Goal: Complete application form

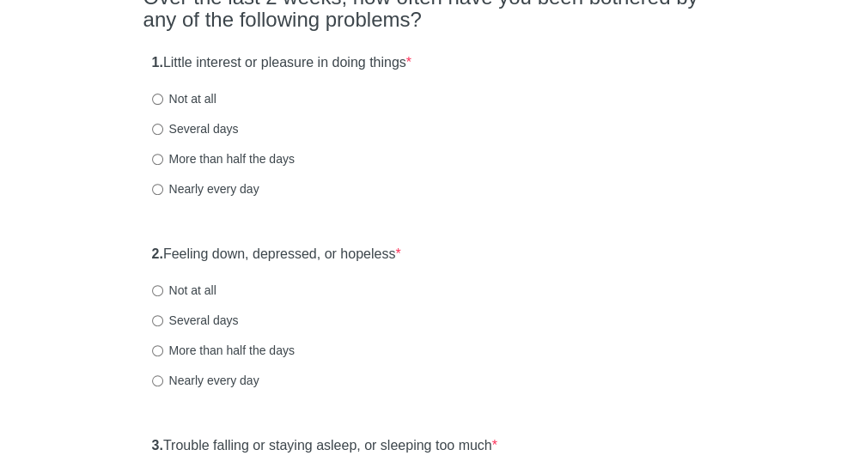
scroll to position [179, 0]
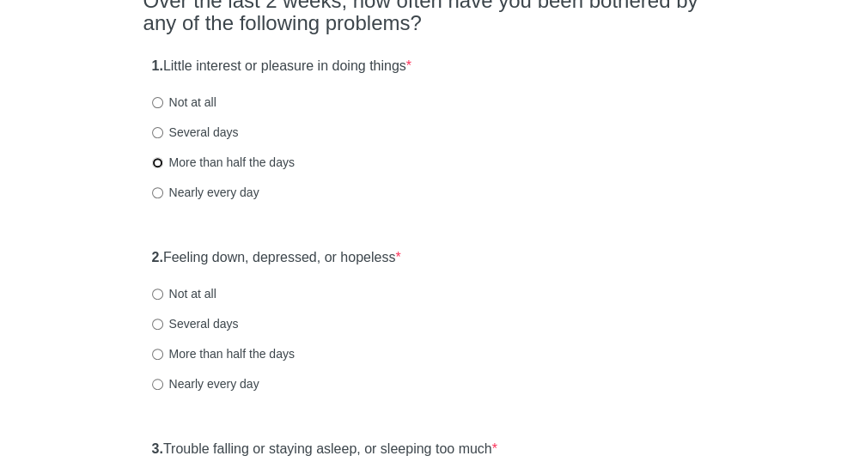
click at [163, 168] on input "More than half the days" at bounding box center [157, 162] width 11 height 11
radio input "true"
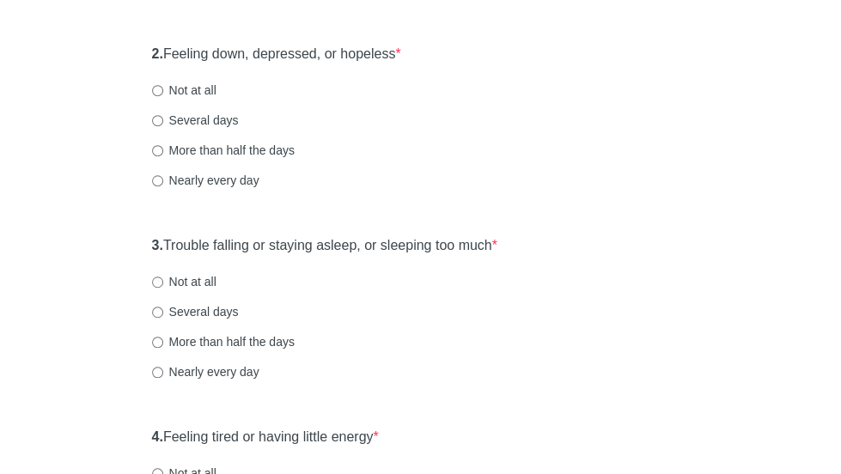
scroll to position [402, 0]
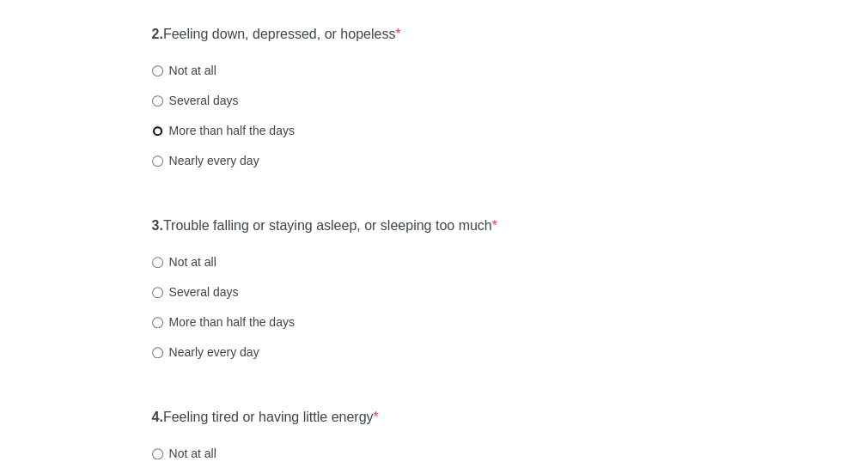
click at [163, 137] on input "More than half the days" at bounding box center [157, 130] width 11 height 11
radio input "true"
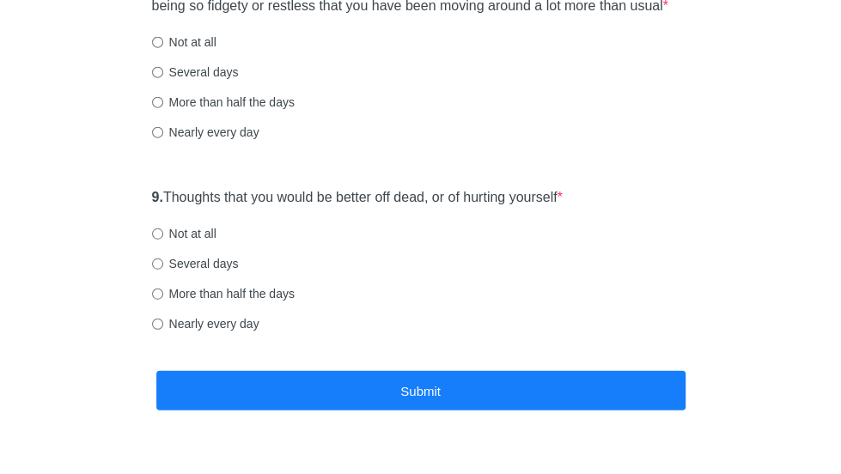
scroll to position [1643, 0]
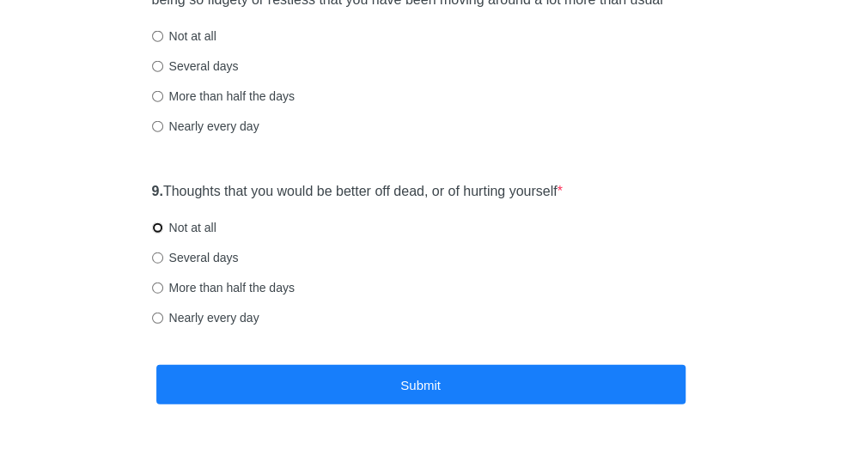
click at [163, 234] on input "Not at all" at bounding box center [157, 227] width 11 height 11
radio input "true"
click at [163, 294] on input "More than half the days" at bounding box center [157, 287] width 11 height 11
radio input "true"
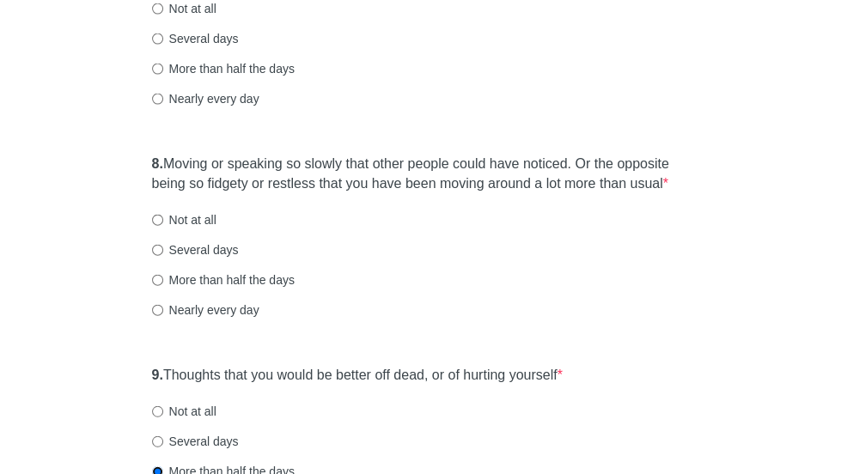
scroll to position [1448, 0]
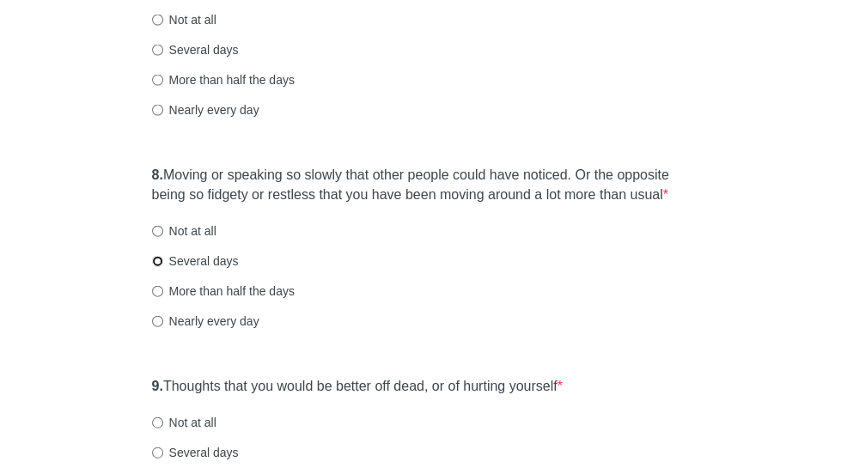
click at [163, 267] on input "Several days" at bounding box center [157, 261] width 11 height 11
radio input "true"
click at [163, 297] on input "More than half the days" at bounding box center [157, 291] width 11 height 11
radio input "true"
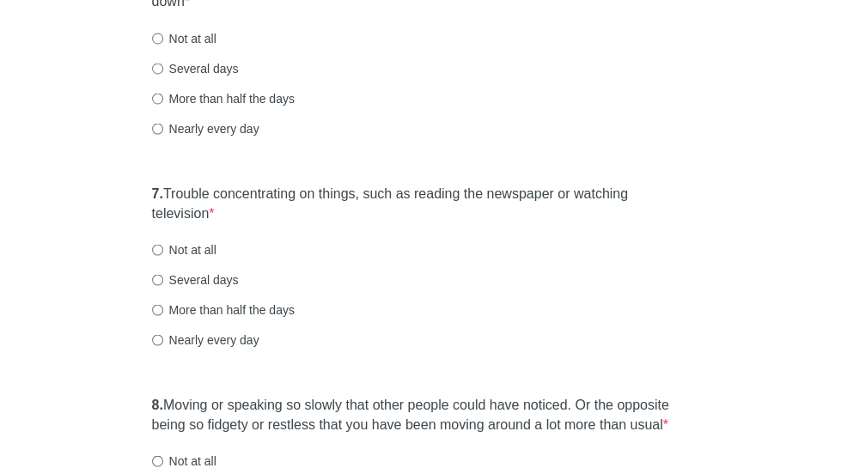
scroll to position [1213, 0]
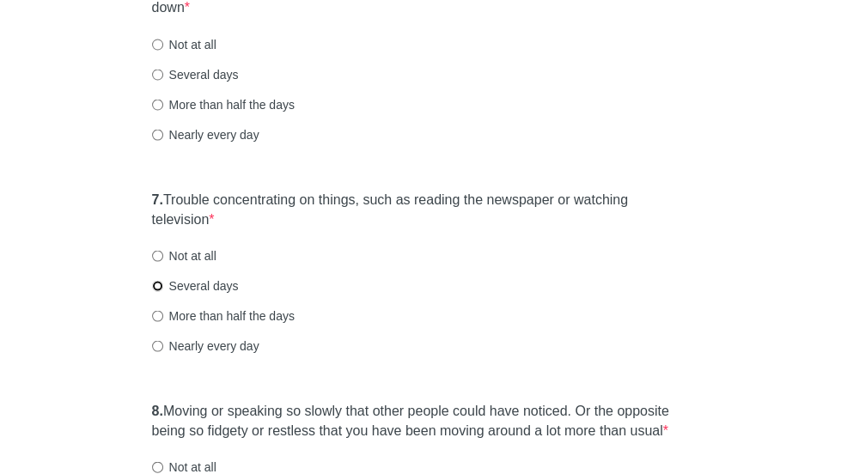
click at [163, 291] on input "Several days" at bounding box center [157, 285] width 11 height 11
radio input "true"
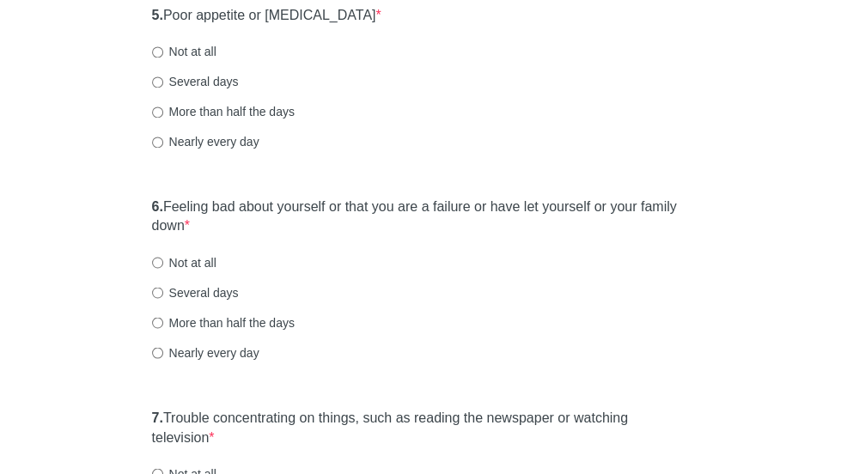
scroll to position [989, 0]
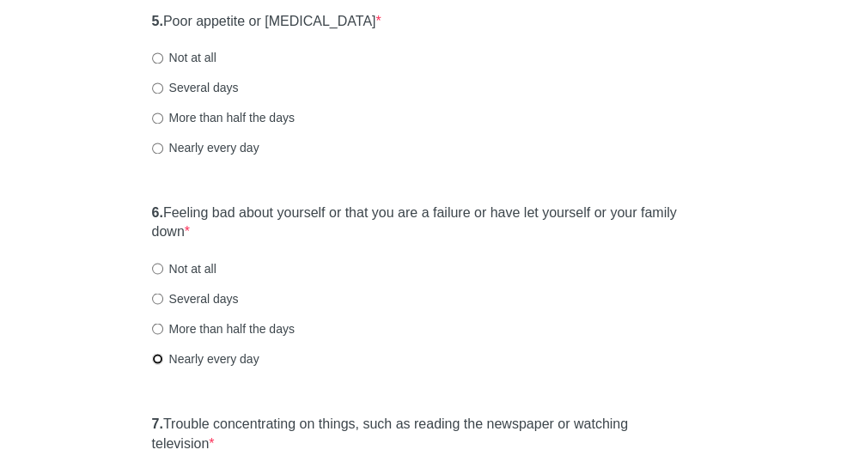
click at [163, 364] on input "Nearly every day" at bounding box center [157, 358] width 11 height 11
radio input "true"
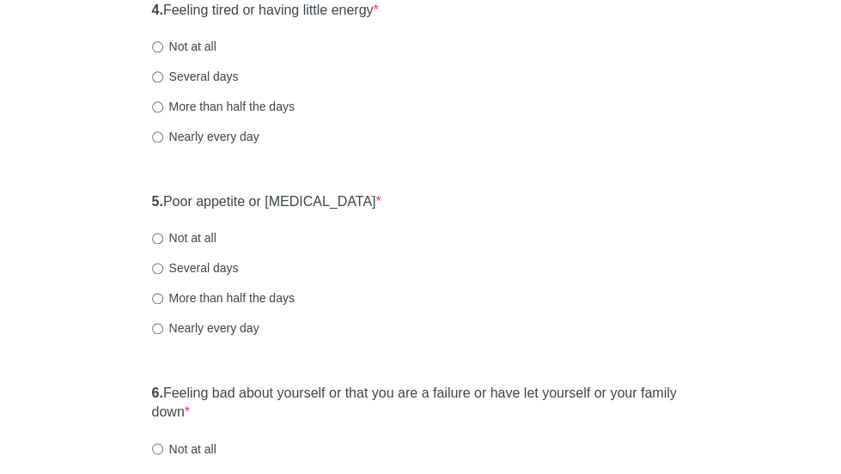
scroll to position [806, 0]
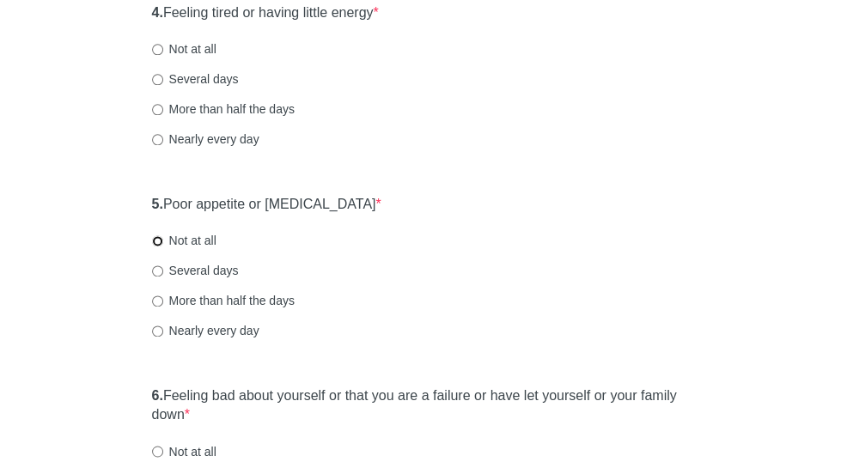
click at [163, 246] on input "Not at all" at bounding box center [157, 240] width 11 height 11
radio input "true"
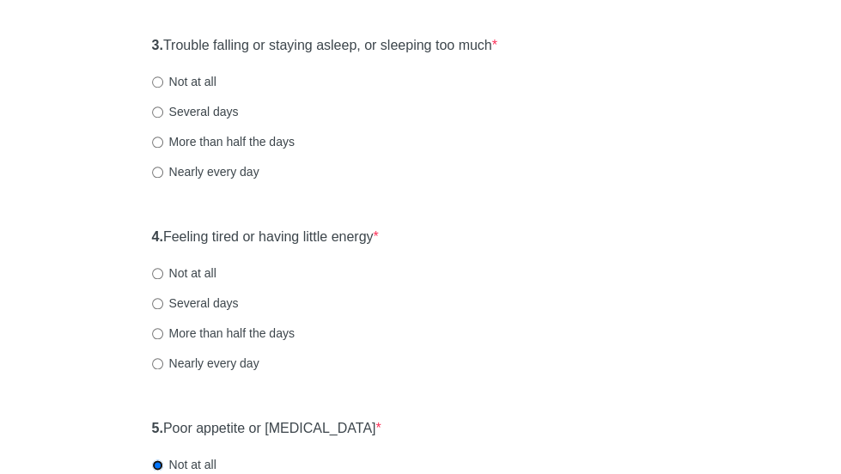
scroll to position [571, 0]
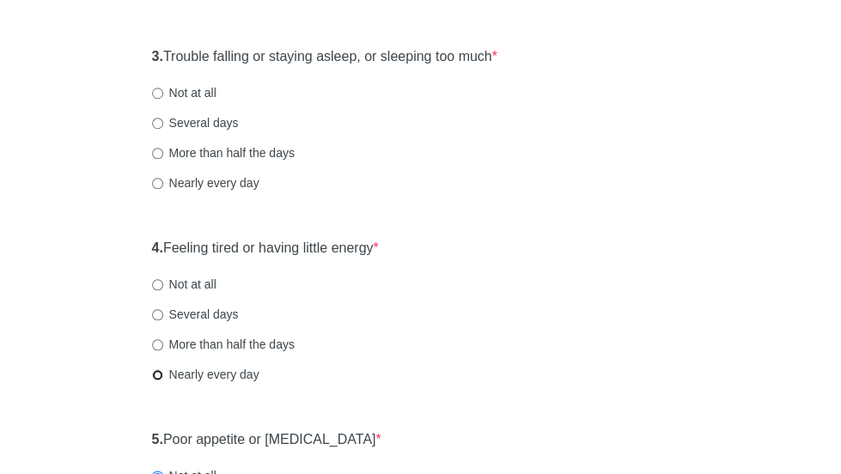
click at [163, 380] on input "Nearly every day" at bounding box center [157, 374] width 11 height 11
radio input "true"
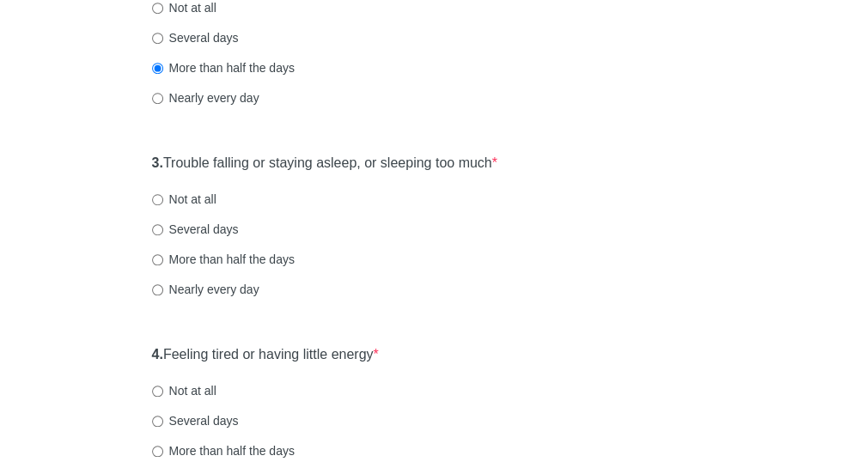
scroll to position [476, 0]
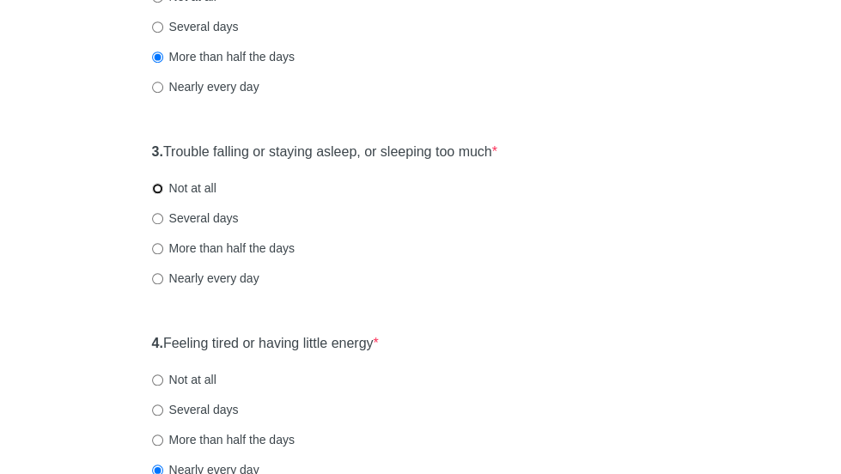
click at [163, 194] on input "Not at all" at bounding box center [157, 188] width 11 height 11
radio input "true"
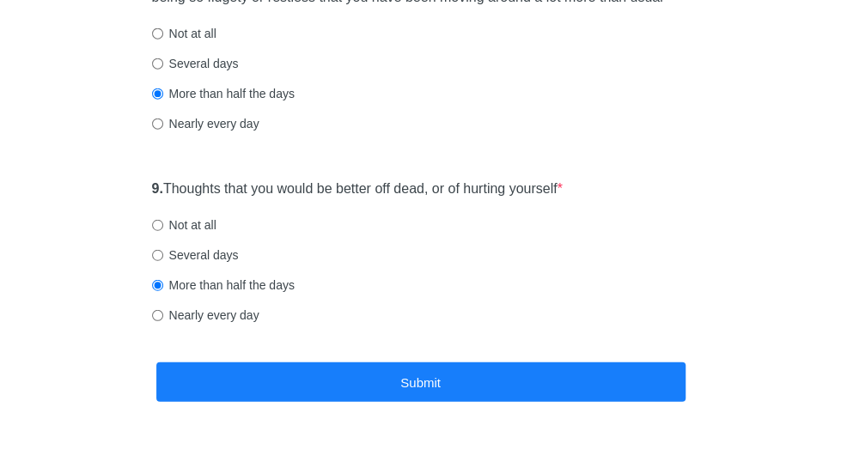
scroll to position [1760, 0]
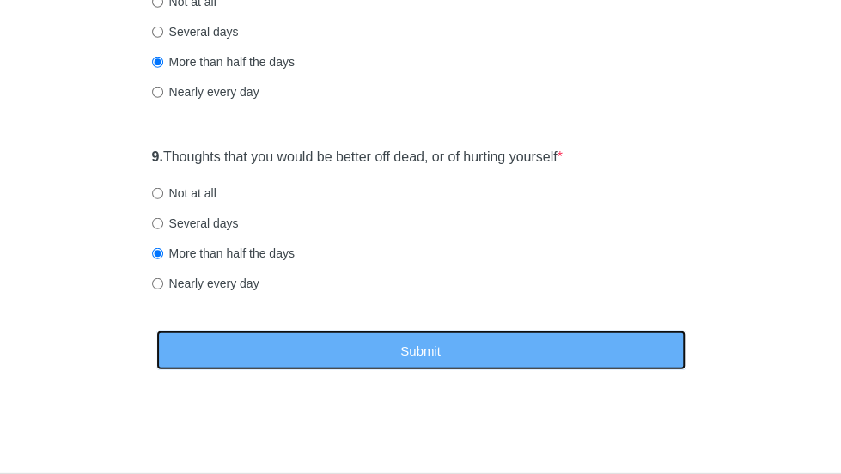
click at [276, 360] on button "Submit" at bounding box center [420, 351] width 529 height 40
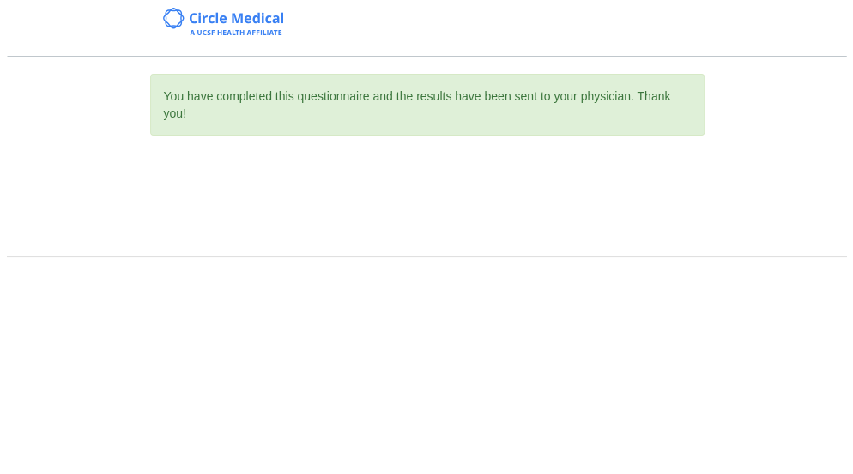
scroll to position [0, 0]
